Goal: Task Accomplishment & Management: Manage account settings

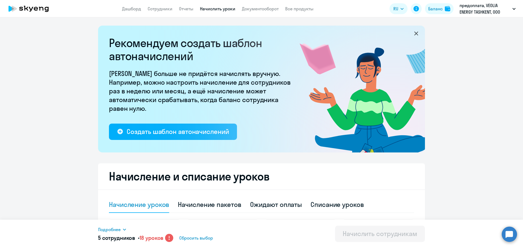
select select "30"
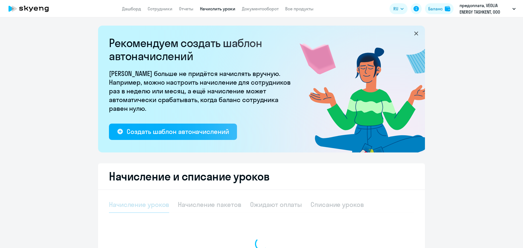
select select "10"
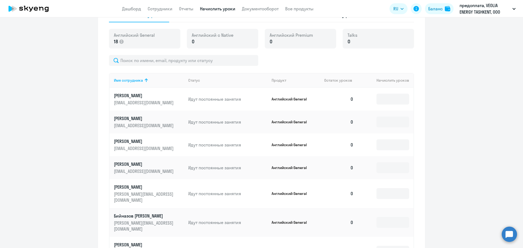
scroll to position [218, 0]
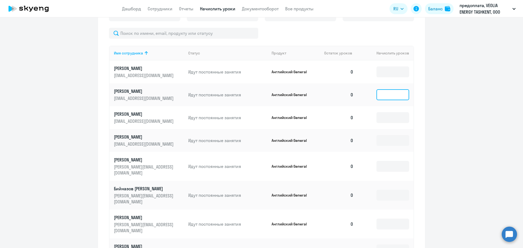
click at [385, 96] on input at bounding box center [392, 94] width 33 height 11
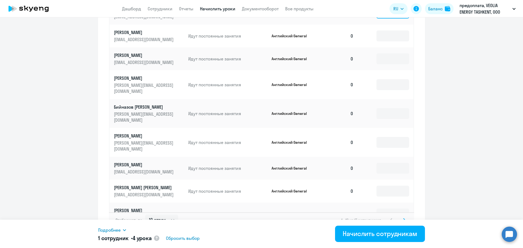
scroll to position [305, 0]
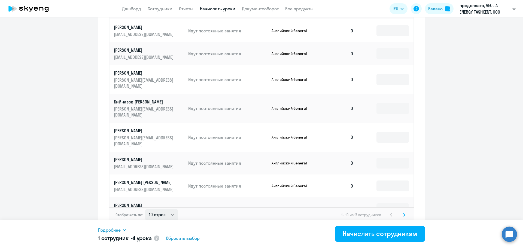
type input "4"
click at [166, 210] on select "10 строк 30 строк 50 строк" at bounding box center [161, 214] width 33 height 11
select select "50"
click at [145, 209] on select "10 строк 30 строк 50 строк" at bounding box center [161, 214] width 33 height 11
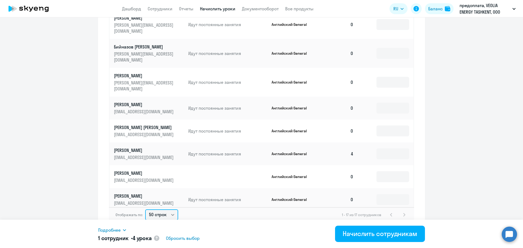
scroll to position [46, 0]
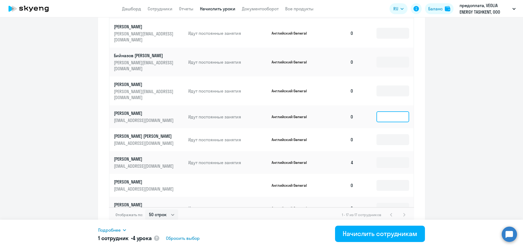
click at [382, 111] on input at bounding box center [392, 116] width 33 height 11
type input "3"
click at [379, 85] on input at bounding box center [392, 90] width 33 height 11
type input "3"
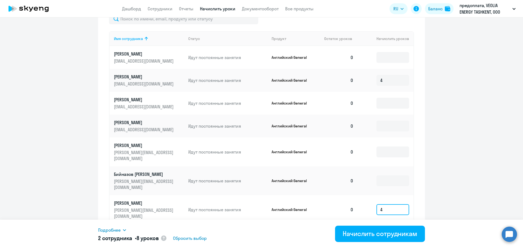
scroll to position [223, 0]
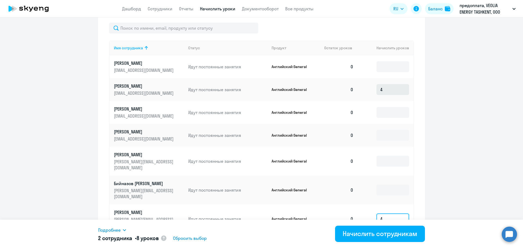
type input "4"
click at [383, 89] on input "4" at bounding box center [392, 89] width 33 height 11
type input "3"
type input "4"
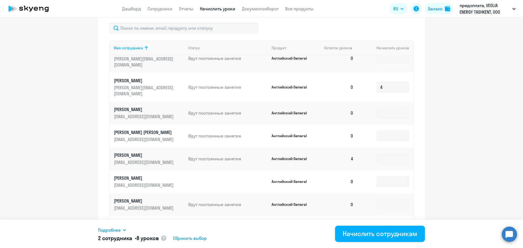
scroll to position [155, 0]
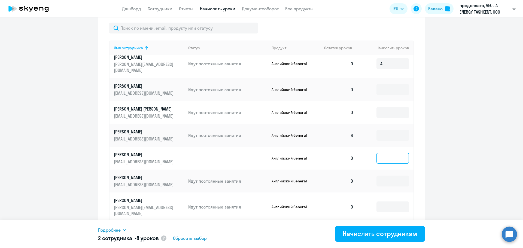
click at [383, 153] on input at bounding box center [392, 158] width 33 height 11
type input "3"
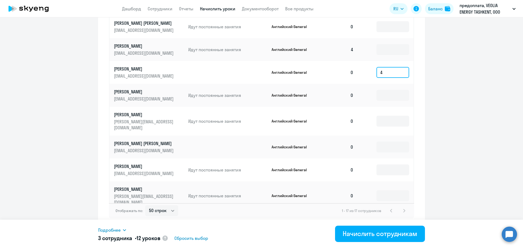
scroll to position [310, 0]
type input "4"
click at [384, 141] on input at bounding box center [392, 146] width 33 height 11
type input "4"
type input "3"
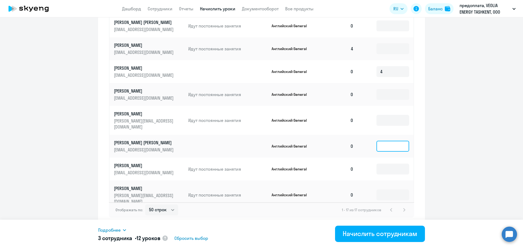
type input "2"
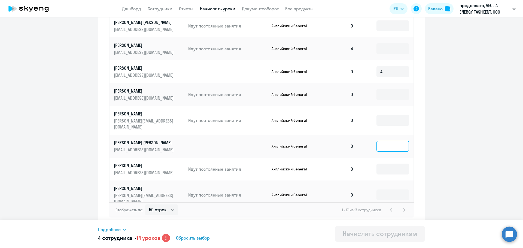
type input "3"
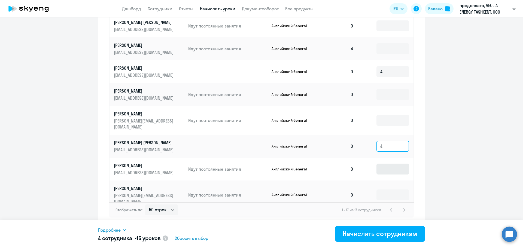
type input "4"
click at [383, 164] on input at bounding box center [392, 169] width 33 height 11
type input "2"
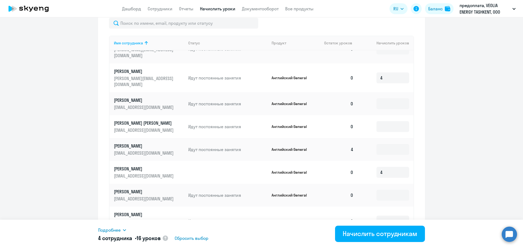
scroll to position [155, 0]
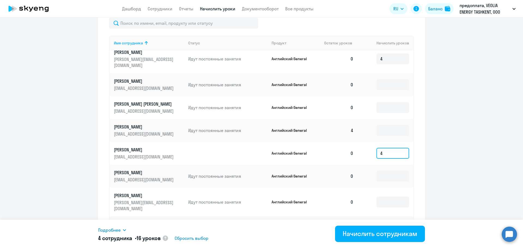
click at [387, 148] on input "4" at bounding box center [392, 153] width 33 height 11
type input "5"
click at [389, 222] on input "4" at bounding box center [392, 227] width 33 height 11
type input "4"
type input "5"
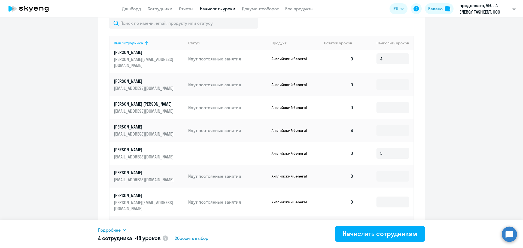
click at [467, 147] on ng-component "Рекомендуем создать шаблон автоначислений Уроки больше не придётся начислять вр…" at bounding box center [261, 53] width 523 height 510
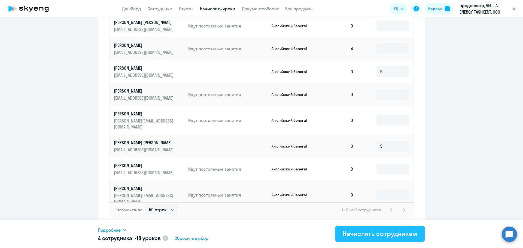
click at [386, 236] on div "Начислить сотрудникам" at bounding box center [380, 233] width 75 height 9
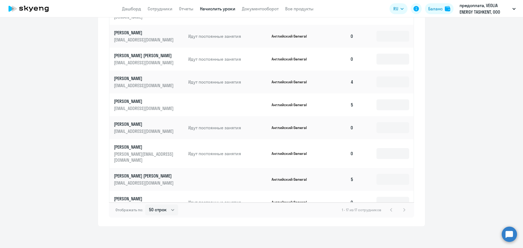
scroll to position [0, 0]
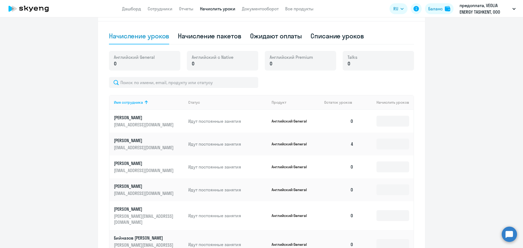
scroll to position [305, 0]
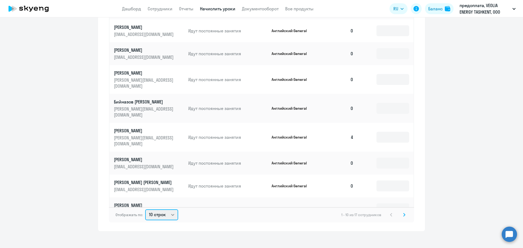
click at [169, 210] on select "10 строк 30 строк 50 строк" at bounding box center [161, 214] width 33 height 11
click at [164, 210] on select "10 строк 30 строк 50 строк" at bounding box center [161, 214] width 33 height 11
click at [145, 209] on select "10 строк 30 строк 50 строк" at bounding box center [161, 214] width 33 height 11
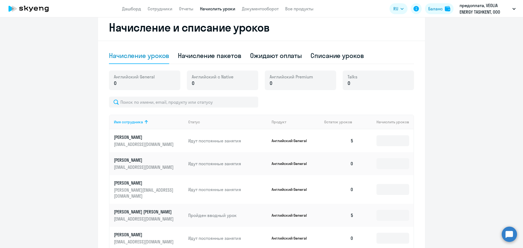
scroll to position [127, 0]
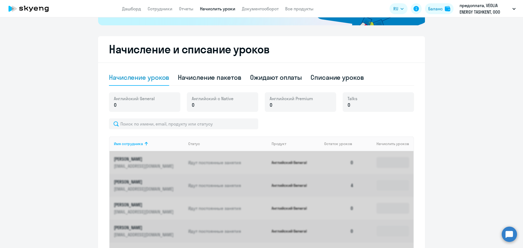
select select "10"
